Goal: Task Accomplishment & Management: Use online tool/utility

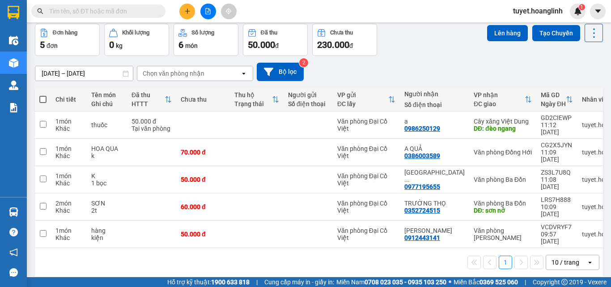
scroll to position [41, 0]
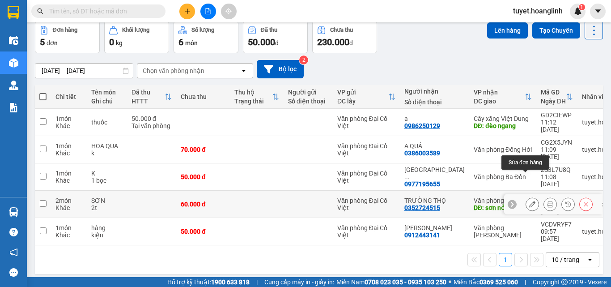
click at [529, 201] on icon at bounding box center [532, 204] width 6 height 6
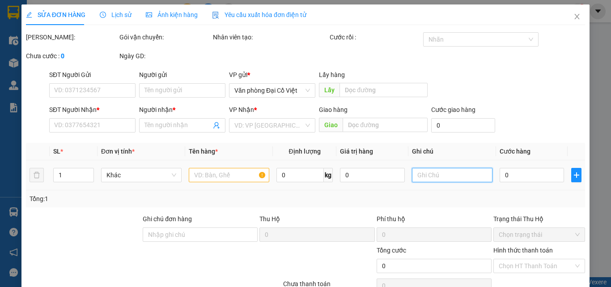
click at [446, 178] on input "text" at bounding box center [452, 175] width 80 height 14
type input "0352724515"
type input "TRƯỜNG THỌ"
type input "sơn nở"
type input "60.000"
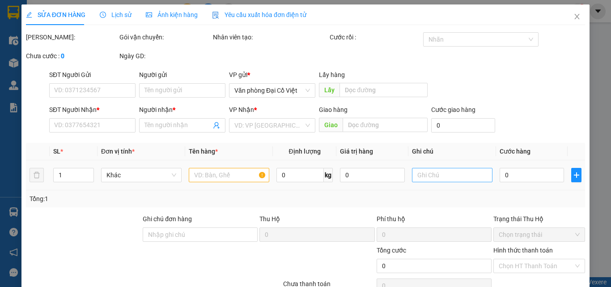
type input "60.000"
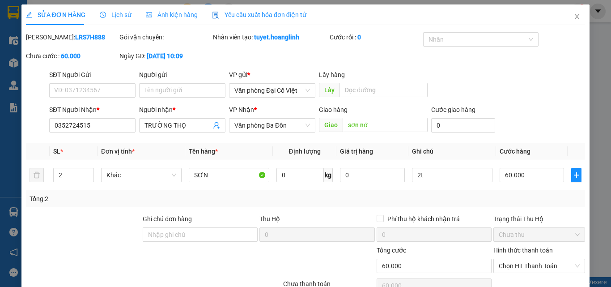
scroll to position [74, 0]
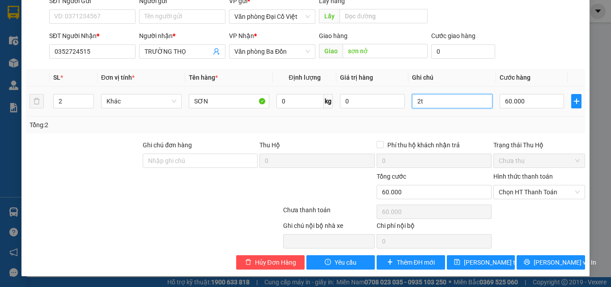
click at [449, 106] on input "2t" at bounding box center [452, 101] width 80 height 14
type input "2t xe trưa"
click at [433, 286] on html "Kết quả tìm kiếm ( 0 ) Bộ lọc No Data tuyet.hoanglinh 1 Điều hành xe Kho hàng m…" at bounding box center [305, 143] width 611 height 287
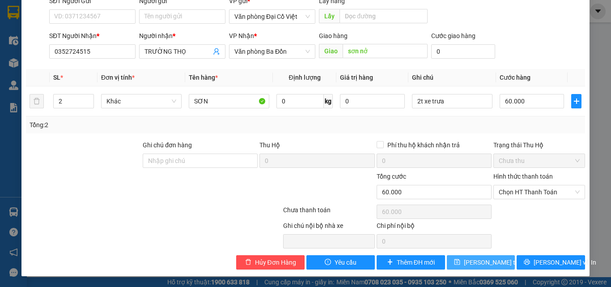
click at [490, 262] on span "[PERSON_NAME] thay đổi" at bounding box center [500, 262] width 72 height 10
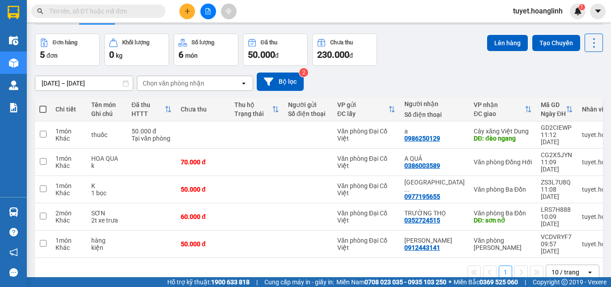
scroll to position [41, 0]
